Goal: Information Seeking & Learning: Learn about a topic

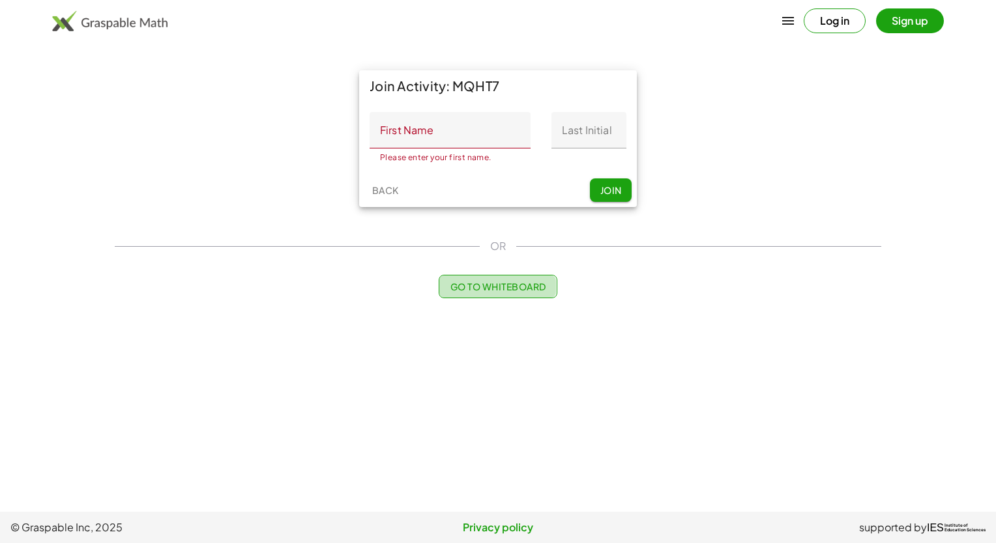
click at [484, 291] on span "Go to Whiteboard" at bounding box center [498, 287] width 96 height 12
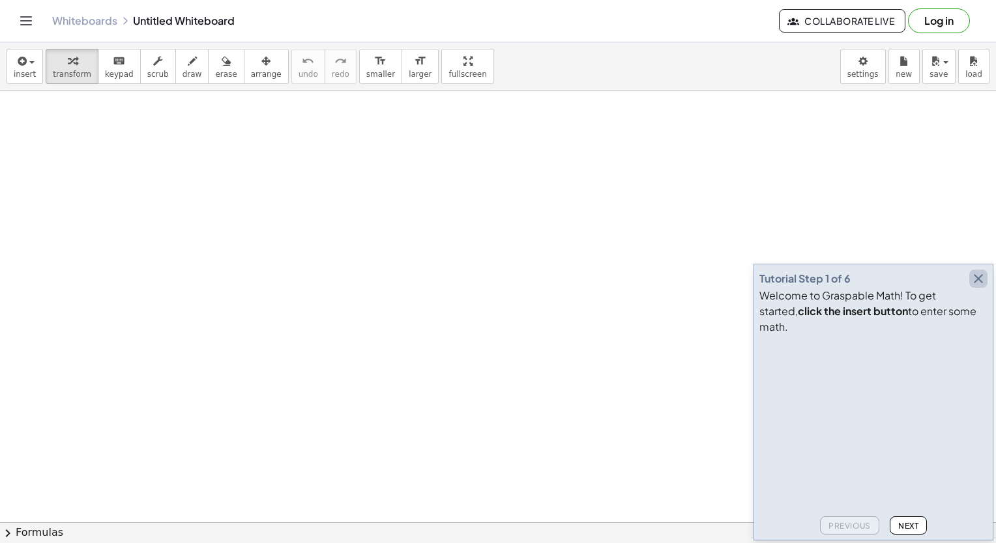
click at [981, 287] on icon "button" at bounding box center [978, 279] width 16 height 16
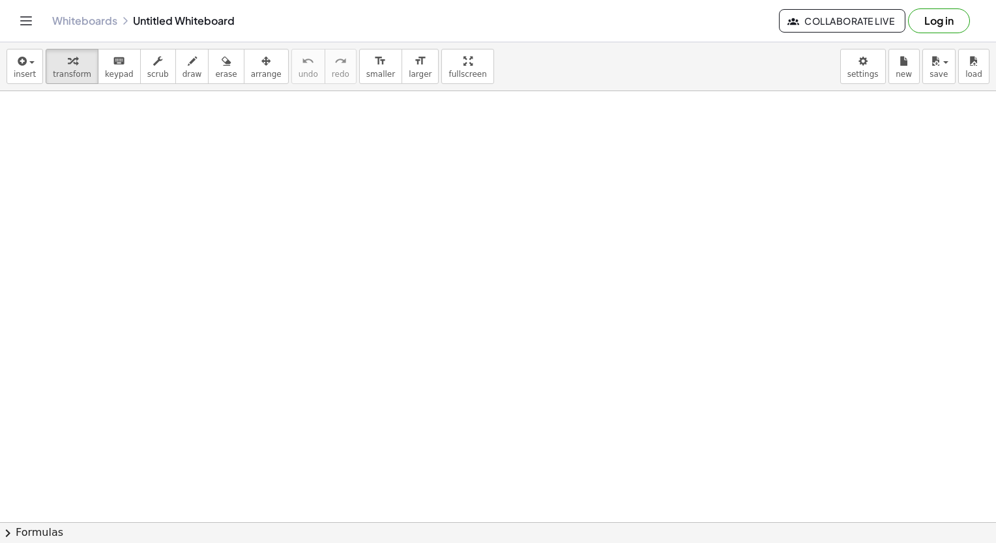
click at [857, 27] on button "Collaborate Live" at bounding box center [842, 20] width 126 height 23
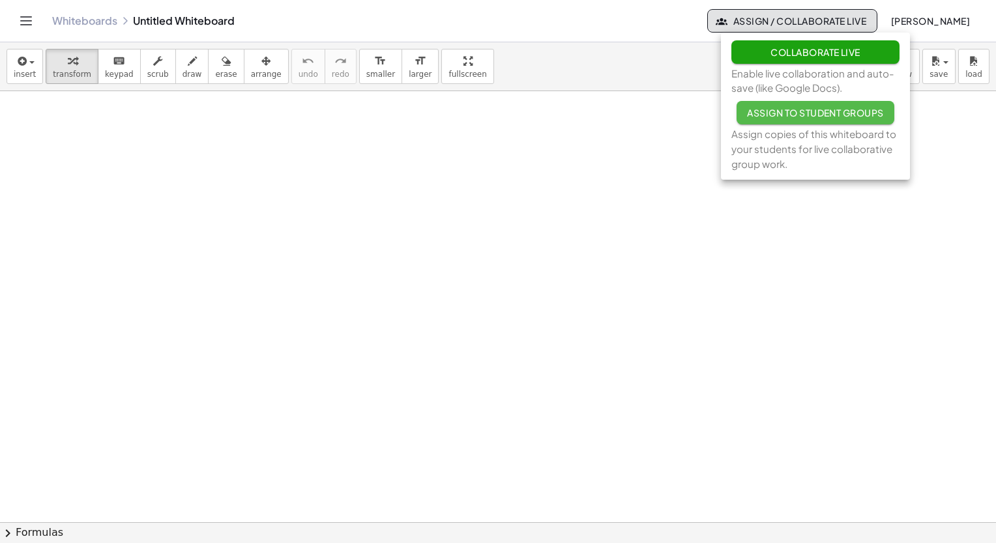
click at [805, 119] on button "Assign to Student Groups" at bounding box center [815, 112] width 158 height 23
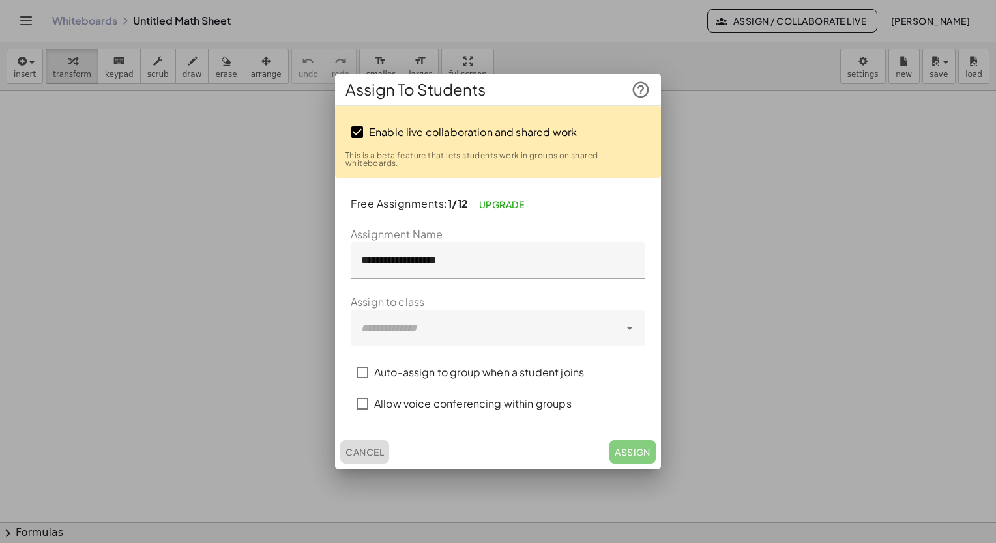
click at [370, 452] on span "Cancel" at bounding box center [364, 452] width 38 height 12
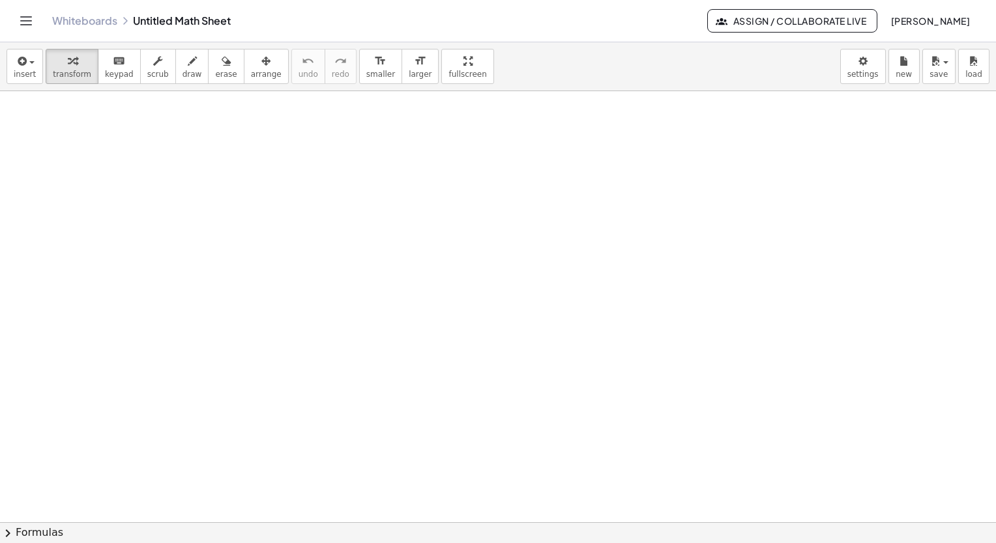
click at [22, 14] on icon "Toggle navigation" at bounding box center [26, 21] width 16 height 16
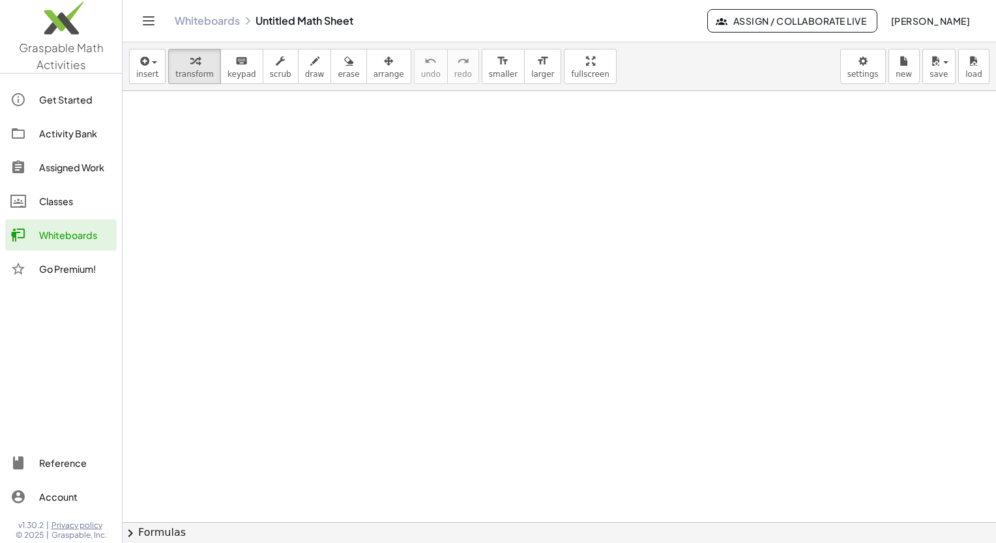
click at [52, 141] on div "Activity Bank" at bounding box center [75, 134] width 72 height 16
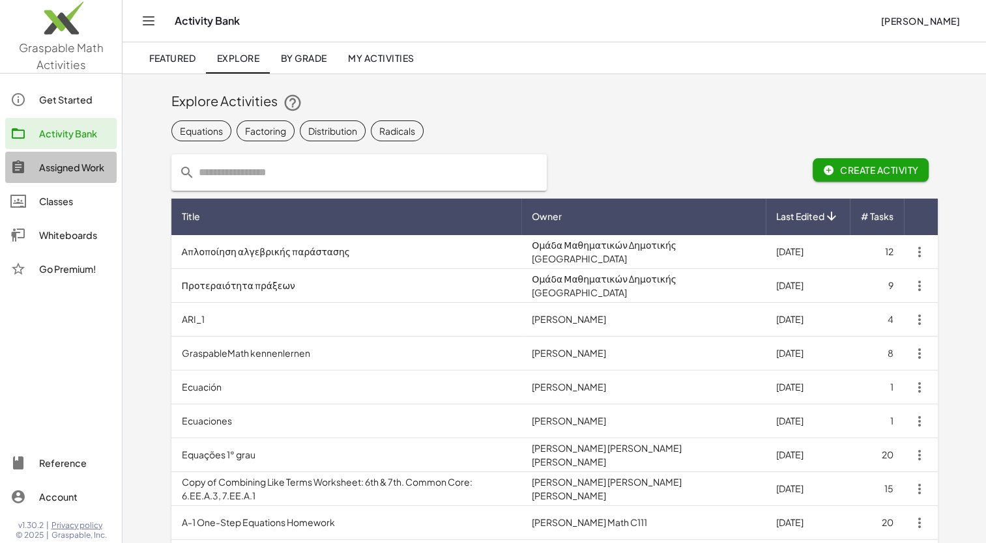
click at [86, 170] on div "Assigned Work" at bounding box center [75, 168] width 72 height 16
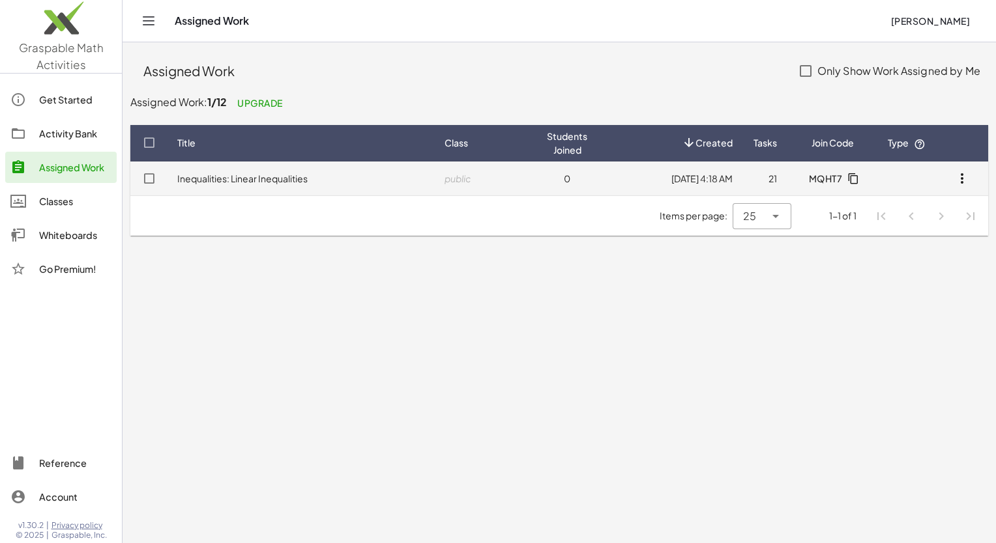
click at [294, 179] on link "Inequalities: Linear Inequalities" at bounding box center [242, 179] width 130 height 12
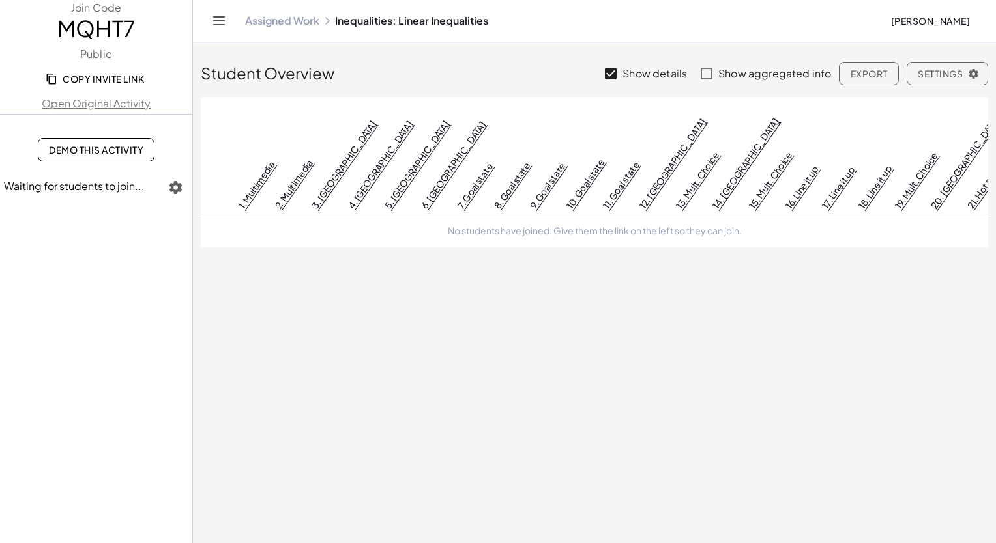
click at [79, 82] on span "Copy Invite Link" at bounding box center [96, 79] width 96 height 12
click at [113, 152] on span "Demo This Activity" at bounding box center [96, 150] width 94 height 12
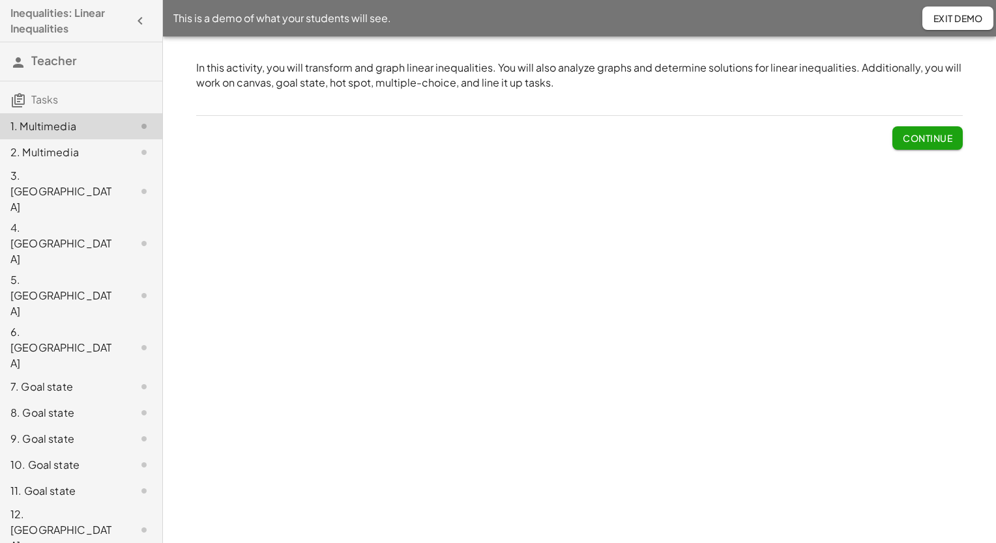
click at [917, 142] on span "Continue" at bounding box center [928, 138] width 50 height 12
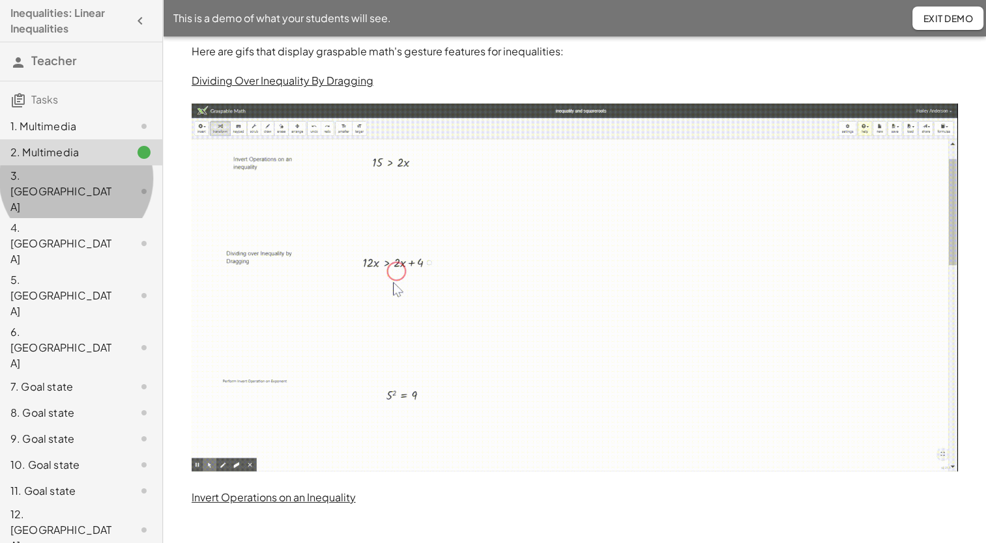
click at [29, 183] on div "3. Canvas" at bounding box center [62, 191] width 105 height 47
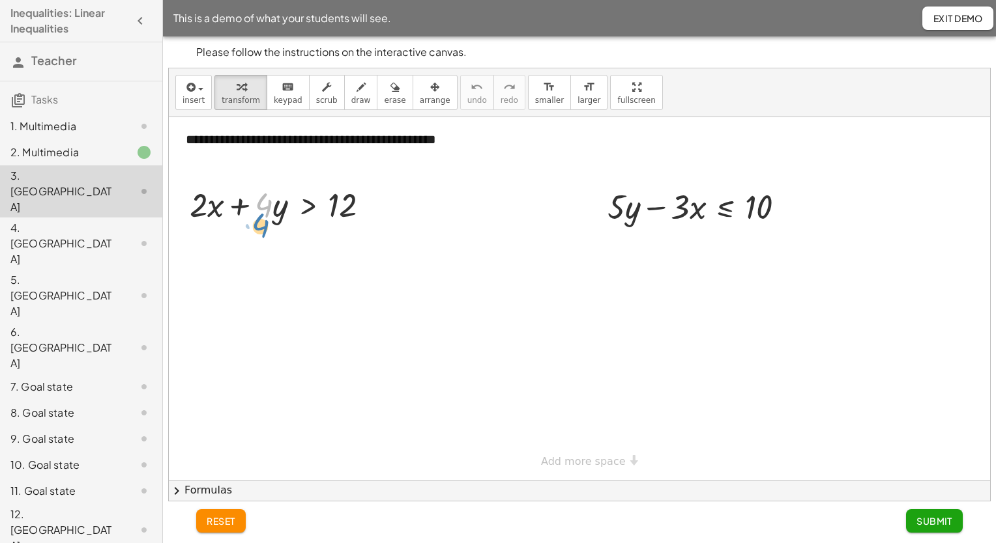
drag, startPoint x: 268, startPoint y: 208, endPoint x: 267, endPoint y: 225, distance: 17.1
click at [266, 225] on div at bounding box center [284, 204] width 203 height 44
click at [40, 130] on div "1. Multimedia" at bounding box center [62, 127] width 105 height 16
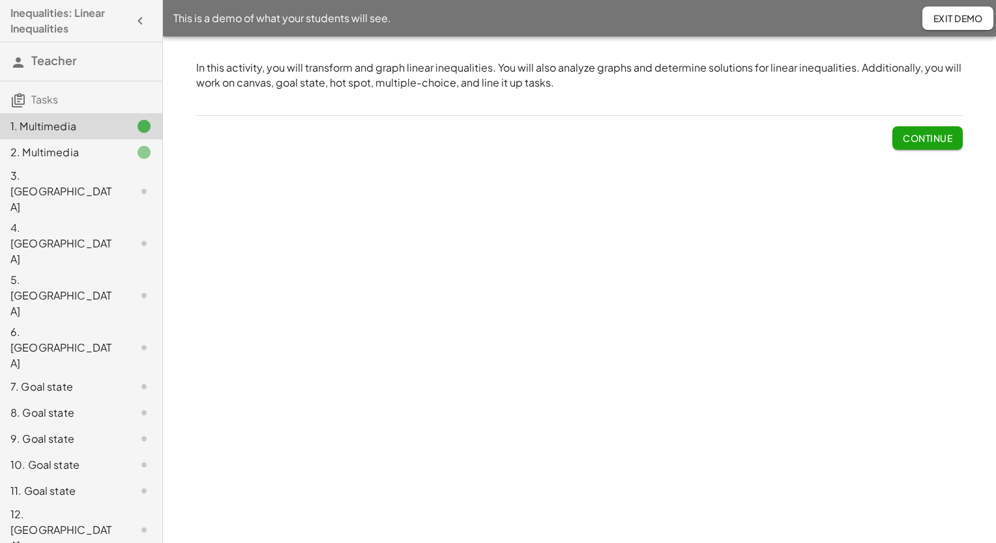
click at [40, 153] on div "2. Multimedia" at bounding box center [62, 153] width 105 height 16
